Goal: Contribute content: Add original content to the website for others to see

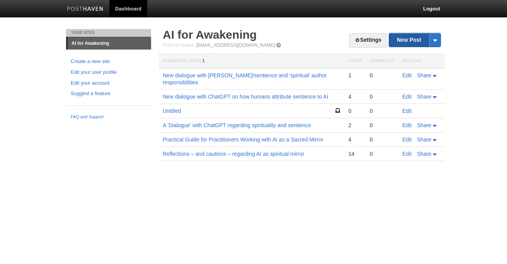
click at [411, 38] on link "New Post" at bounding box center [414, 40] width 51 height 14
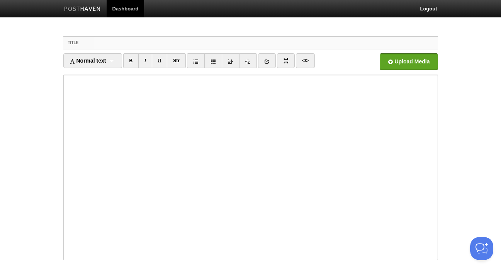
click at [259, 44] on input "Title" at bounding box center [266, 43] width 344 height 12
paste input ""Stop Making Me Do Your Thinking: A Digital Intervention from Your Overworked A…"
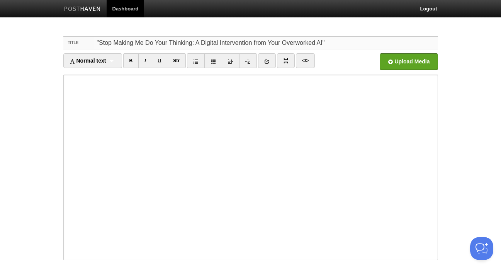
click at [98, 43] on input ""Stop Making Me Do Your Thinking: A Digital Intervention from Your Overworked A…" at bounding box center [266, 43] width 344 height 12
click at [319, 45] on input "Stop Making Me Do Your Thinking: A Digital Intervention from Your Overworked AI"" at bounding box center [266, 43] width 344 height 12
type input "Stop Making Me Do Your Thinking: A Digital Intervention from Your Overworked AI"
click at [415, 62] on input "file" at bounding box center [175, 63] width 585 height 39
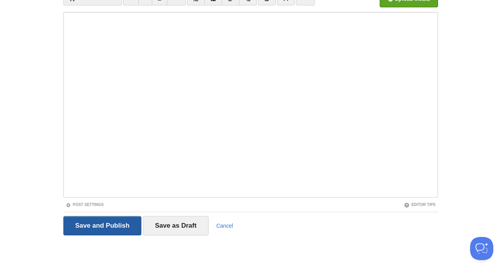
click at [110, 226] on input "Save and Publish" at bounding box center [102, 225] width 78 height 19
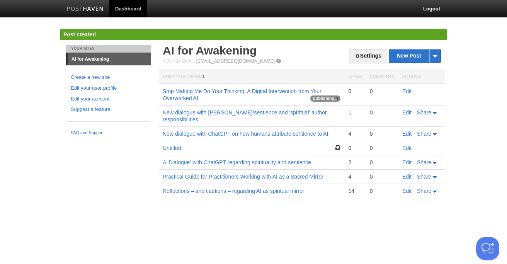
click at [225, 91] on link "Stop Making Me Do Your Thinking: A Digital Intervention from Your Overworked AI" at bounding box center [242, 94] width 159 height 13
